Goal: Navigation & Orientation: Find specific page/section

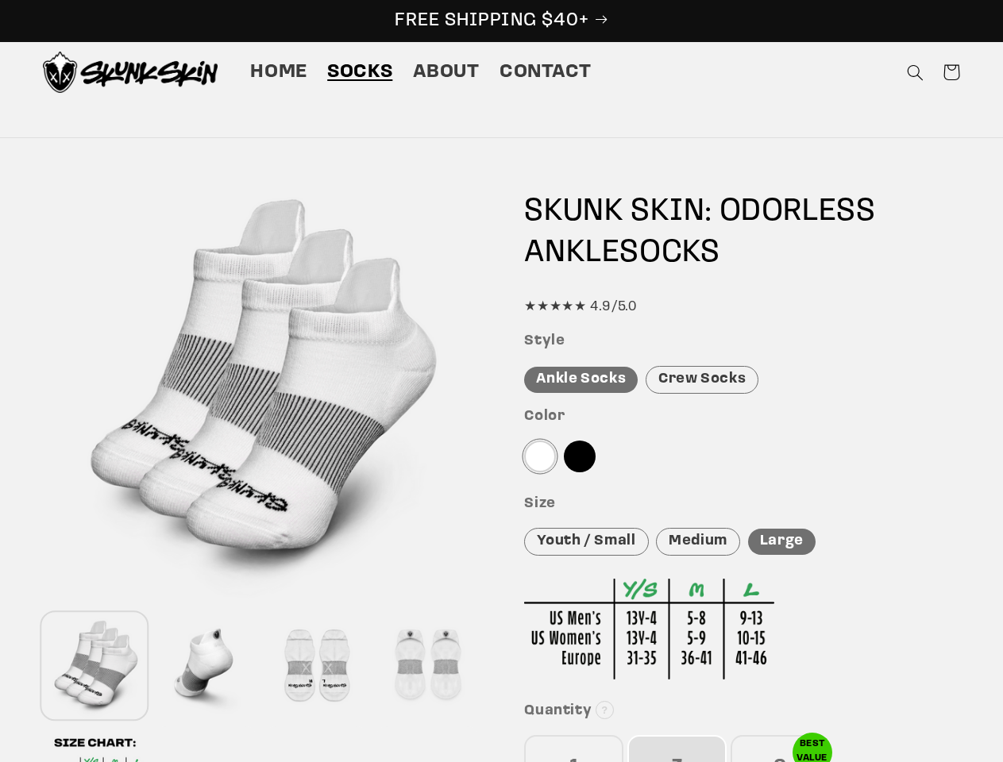
click at [501, 381] on div "Features Skunk Skin Odorless Ankle Tab Socks: the best socks for sweaty, nasty …" at bounding box center [502, 679] width 1000 height 1018
click at [915, 72] on icon "Search" at bounding box center [915, 72] width 17 height 17
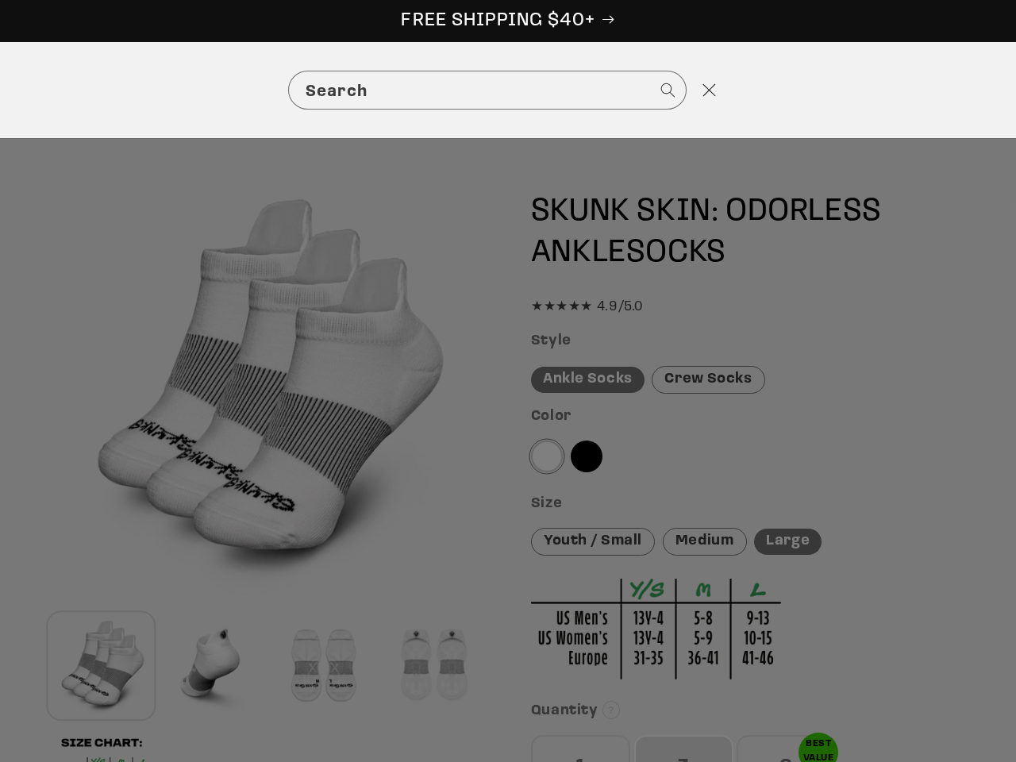
click at [917, 91] on div "Search" at bounding box center [508, 90] width 1016 height 96
click at [0, 91] on div "Search" at bounding box center [0, 91] width 0 height 0
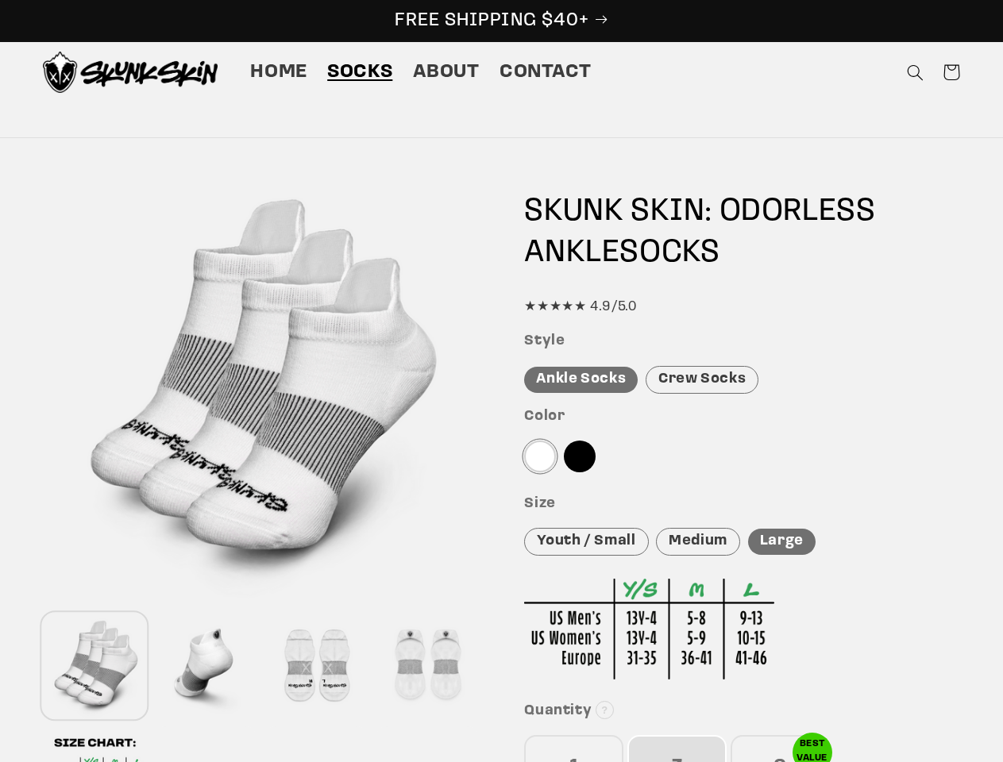
click at [206, 666] on div at bounding box center [205, 666] width 103 height 105
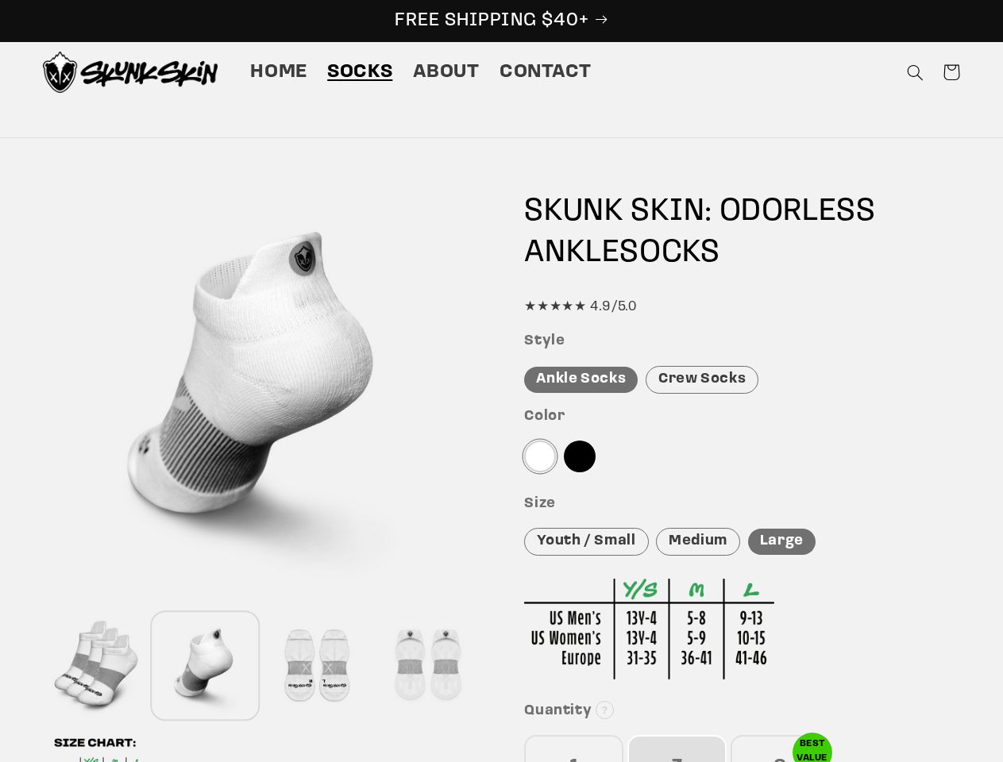
click at [316, 666] on div at bounding box center [315, 666] width 103 height 105
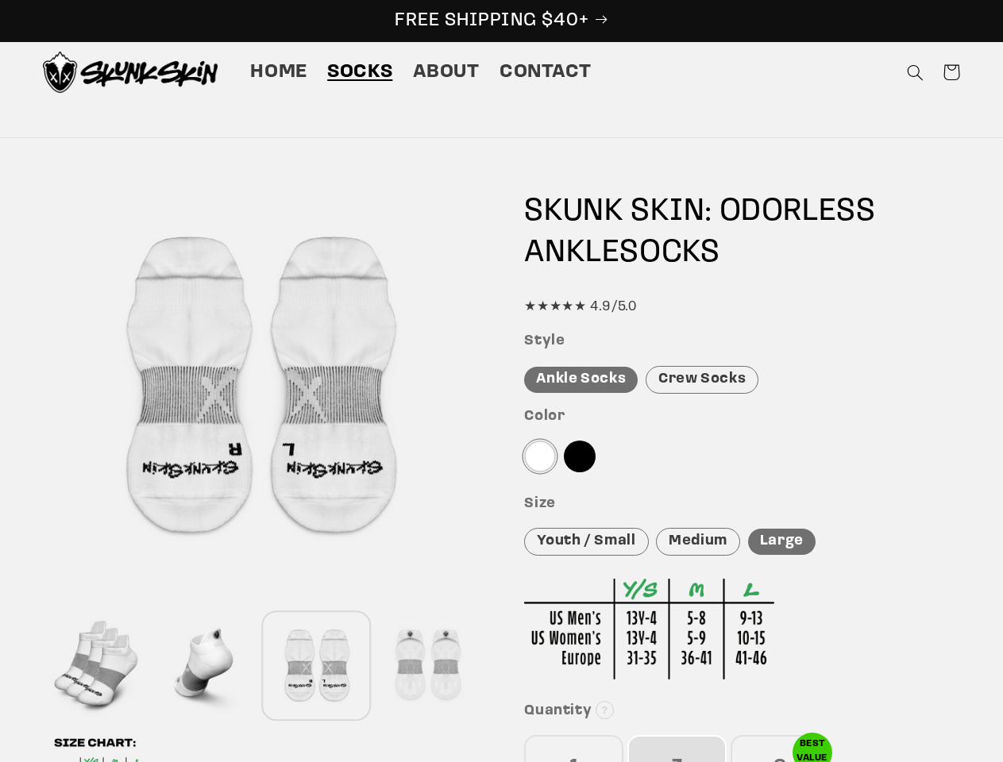
click at [427, 666] on div at bounding box center [427, 666] width 103 height 105
